Goal: Information Seeking & Learning: Learn about a topic

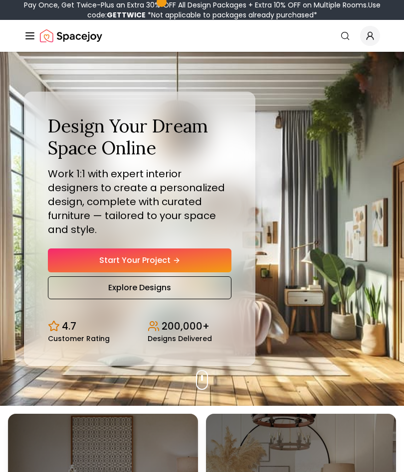
click at [373, 39] on icon "Global" at bounding box center [369, 37] width 6 height 3
click at [24, 39] on icon "Global" at bounding box center [30, 36] width 12 height 12
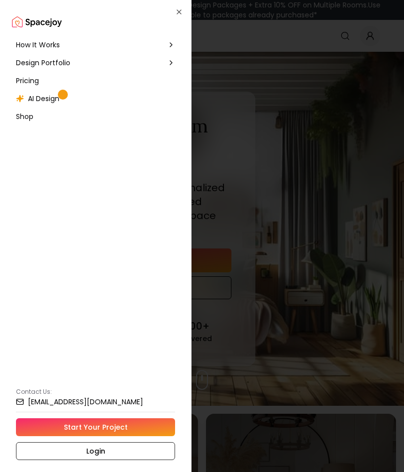
click at [49, 101] on span "AI Design" at bounding box center [43, 99] width 31 height 10
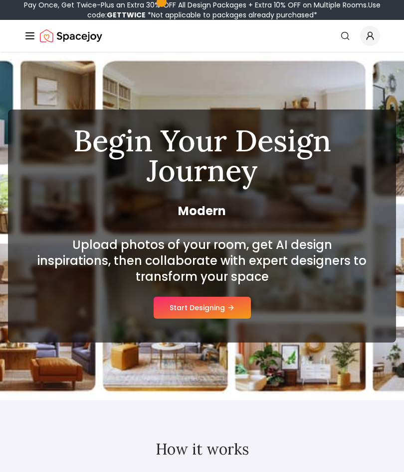
click at [214, 299] on button "Start Designing" at bounding box center [201, 308] width 97 height 22
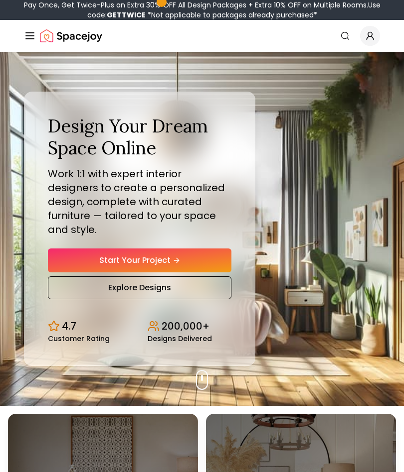
click at [368, 33] on circle "Global" at bounding box center [370, 34] width 4 height 4
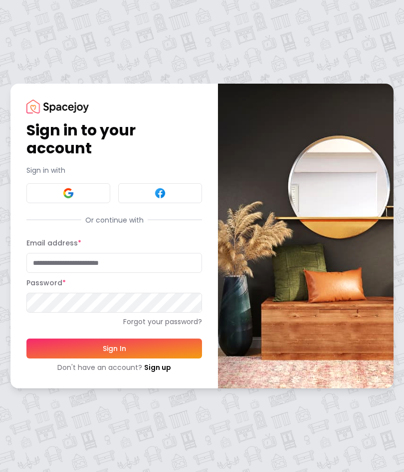
click at [149, 260] on input "Email address *" at bounding box center [113, 263] width 175 height 20
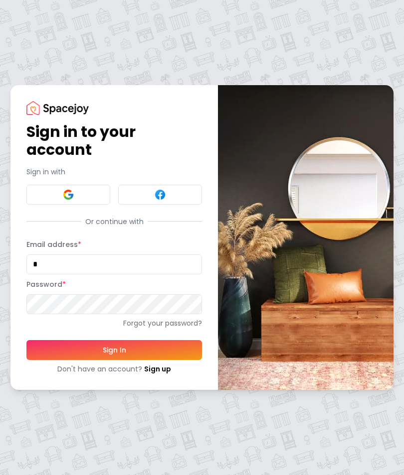
type input "**********"
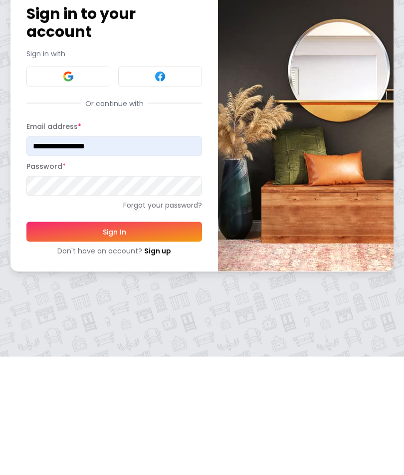
click at [154, 340] on button "Sign In" at bounding box center [113, 350] width 175 height 20
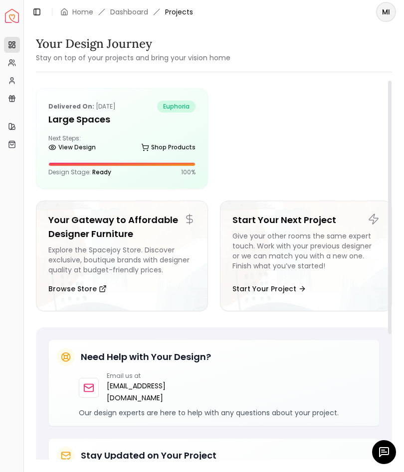
click at [133, 2] on header "Toggle Sidebar Home Dashboard Projects MI" at bounding box center [214, 12] width 380 height 24
click at [126, 9] on link "Dashboard" at bounding box center [129, 12] width 38 height 10
click at [160, 136] on div "Next Steps: View Design Shop Products" at bounding box center [121, 145] width 147 height 20
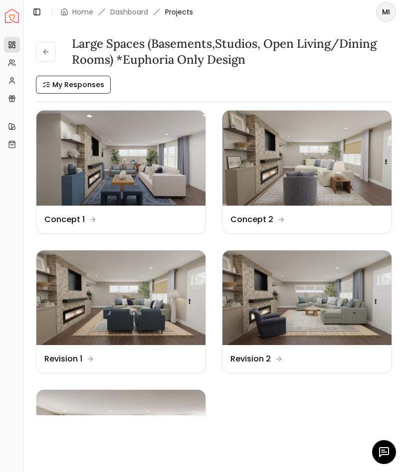
click at [153, 299] on img at bounding box center [120, 298] width 169 height 95
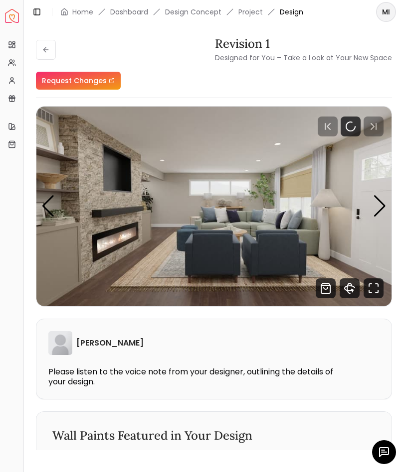
click at [372, 207] on img "1 / 4" at bounding box center [213, 207] width 355 height 200
click at [371, 209] on img "1 / 4" at bounding box center [213, 207] width 355 height 200
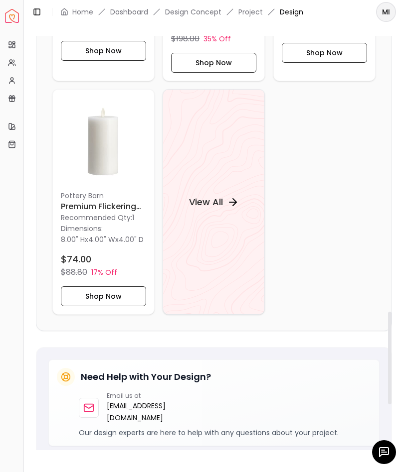
scroll to position [1234, 0]
click at [210, 205] on h4 "View All" at bounding box center [206, 202] width 34 height 14
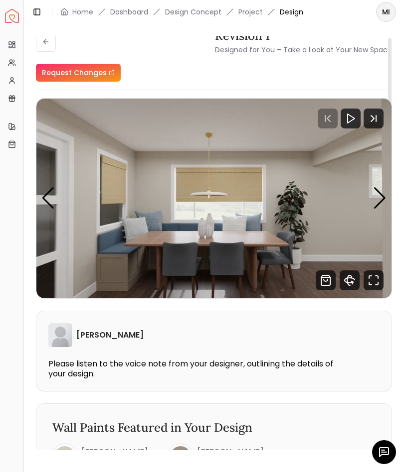
scroll to position [9, 0]
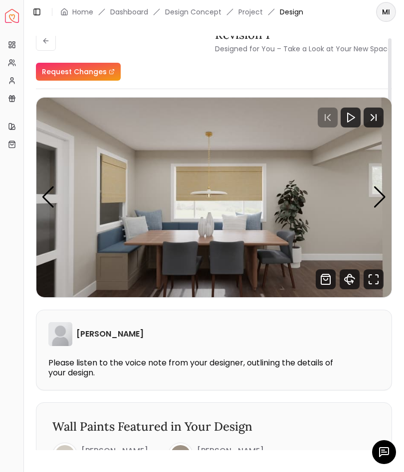
click at [371, 196] on img "4 / 4" at bounding box center [213, 198] width 355 height 200
click at [373, 198] on div "Next slide" at bounding box center [379, 197] width 13 height 22
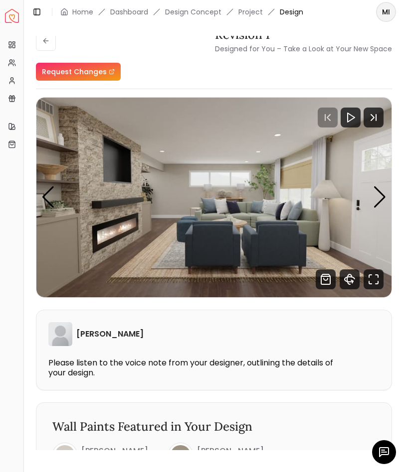
click at [372, 195] on img "1 / 4" at bounding box center [213, 198] width 355 height 200
click at [367, 198] on img "1 / 4" at bounding box center [213, 198] width 355 height 200
click at [372, 199] on img "1 / 4" at bounding box center [213, 198] width 355 height 200
click at [134, 7] on link "Dashboard" at bounding box center [129, 12] width 38 height 10
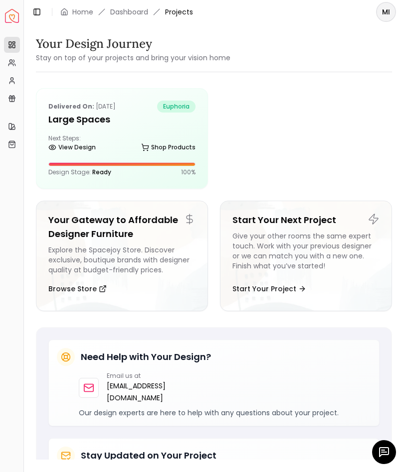
click at [139, 153] on div "View Design Shop Products" at bounding box center [121, 150] width 147 height 10
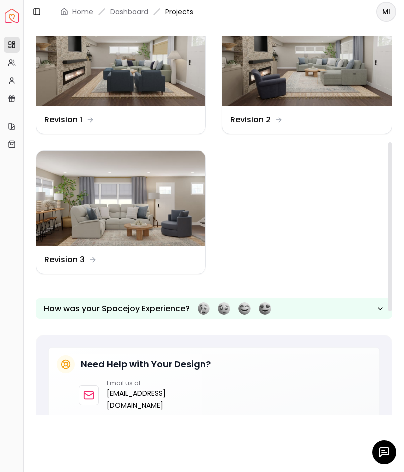
scroll to position [241, 0]
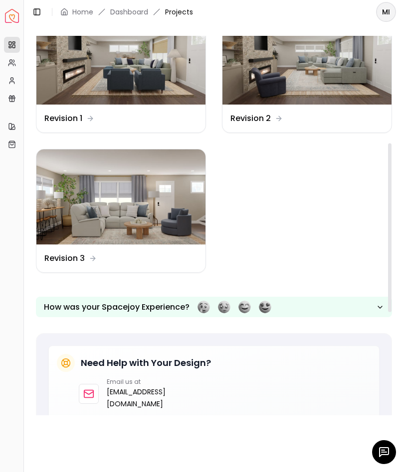
click at [139, 210] on img at bounding box center [120, 197] width 169 height 95
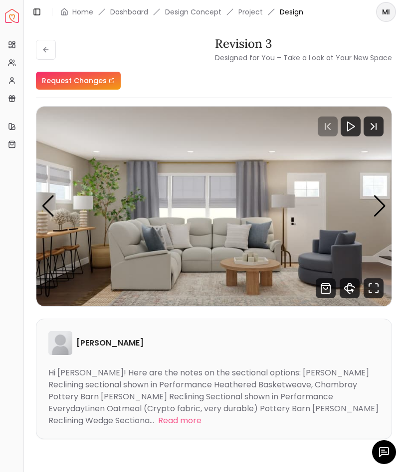
click at [374, 207] on div "Next slide" at bounding box center [379, 206] width 13 height 22
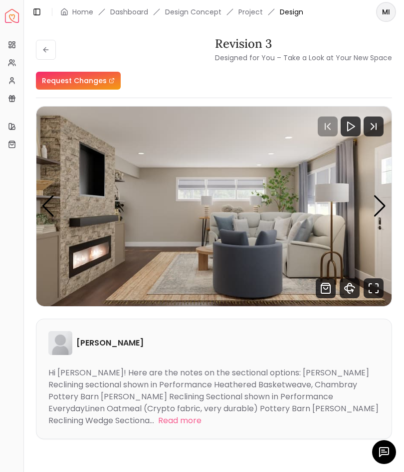
click at [371, 206] on img "2 / 4" at bounding box center [213, 207] width 355 height 200
click at [379, 203] on div "Next slide" at bounding box center [379, 206] width 13 height 22
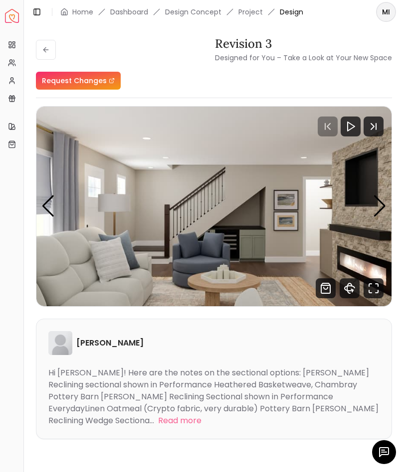
click at [376, 207] on div "Next slide" at bounding box center [379, 206] width 13 height 22
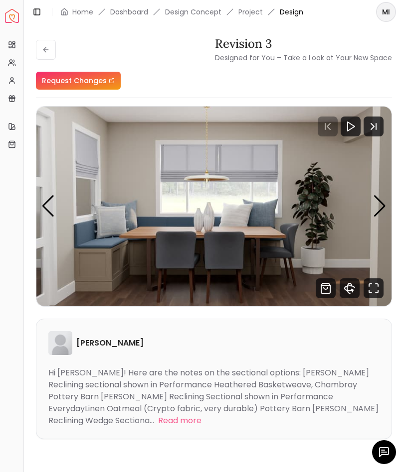
click at [371, 207] on img "4 / 4" at bounding box center [213, 207] width 355 height 200
click at [50, 202] on div "Previous slide" at bounding box center [47, 206] width 13 height 22
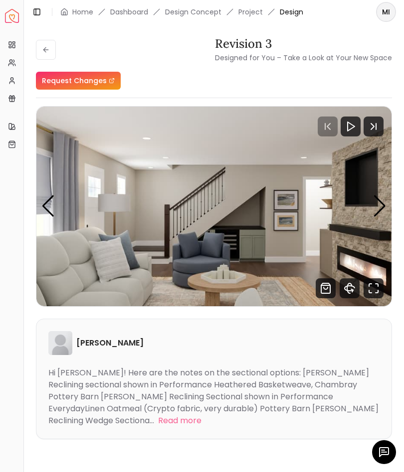
click at [372, 201] on img "3 / 4" at bounding box center [213, 207] width 355 height 200
click at [36, 199] on img "3 / 4" at bounding box center [213, 207] width 355 height 200
click at [373, 210] on div "Next slide" at bounding box center [379, 206] width 13 height 22
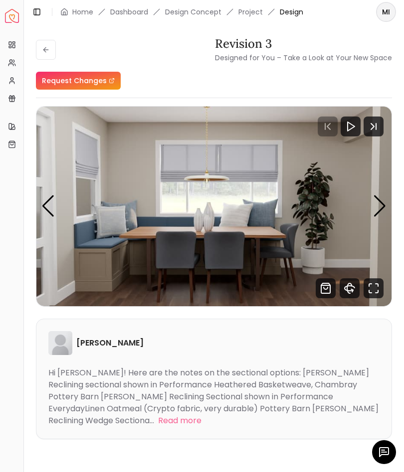
click at [201, 415] on button "Read more" at bounding box center [179, 421] width 43 height 12
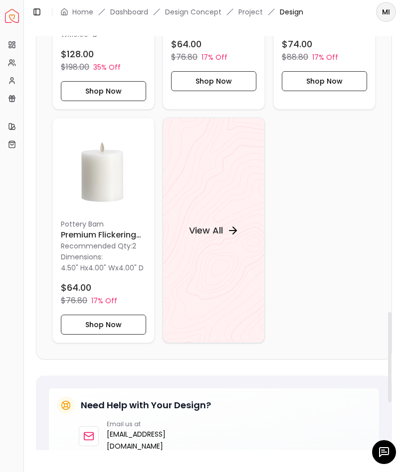
scroll to position [1270, 0]
click at [214, 223] on h4 "View All" at bounding box center [206, 230] width 34 height 14
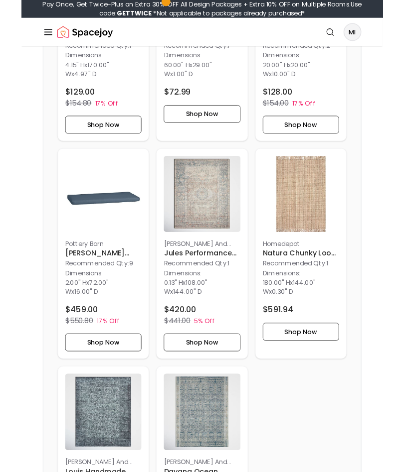
scroll to position [992, 0]
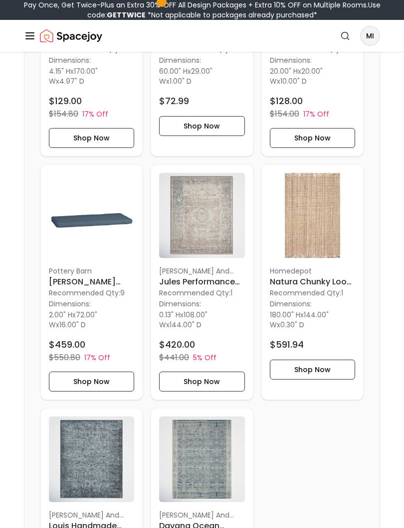
click at [95, 284] on h6 "[PERSON_NAME] Dining Bench Cushion" at bounding box center [91, 283] width 85 height 12
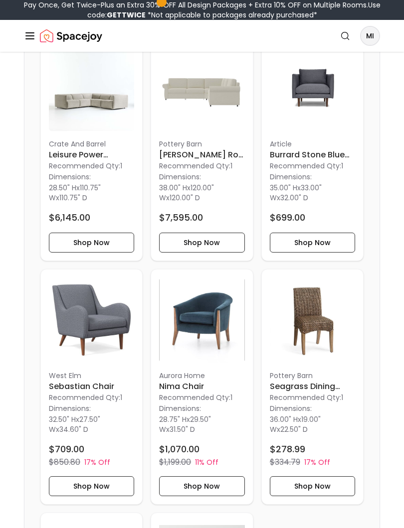
scroll to position [3760, 0]
click at [76, 381] on p "West Elm" at bounding box center [91, 376] width 85 height 10
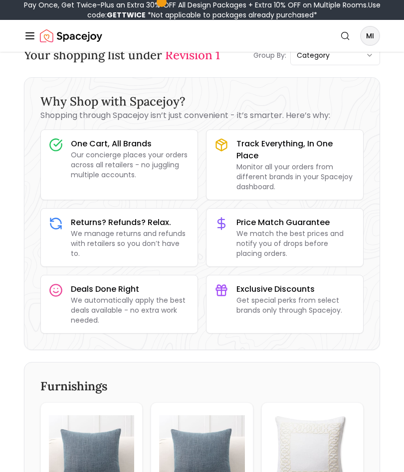
scroll to position [0, 0]
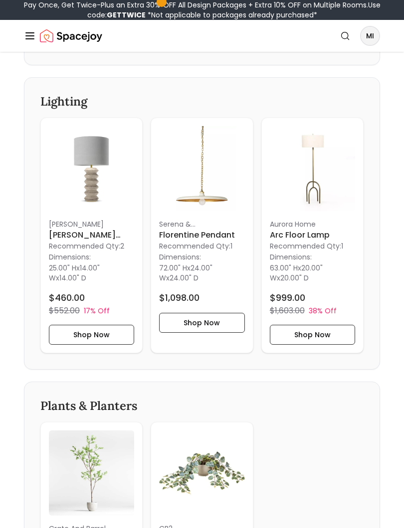
scroll to position [2338, 0]
click at [319, 283] on div "Dimensions: 63.00" H x 20.00" W x 20.00" D" at bounding box center [312, 267] width 85 height 32
